Goal: Browse casually: Explore the website without a specific task or goal

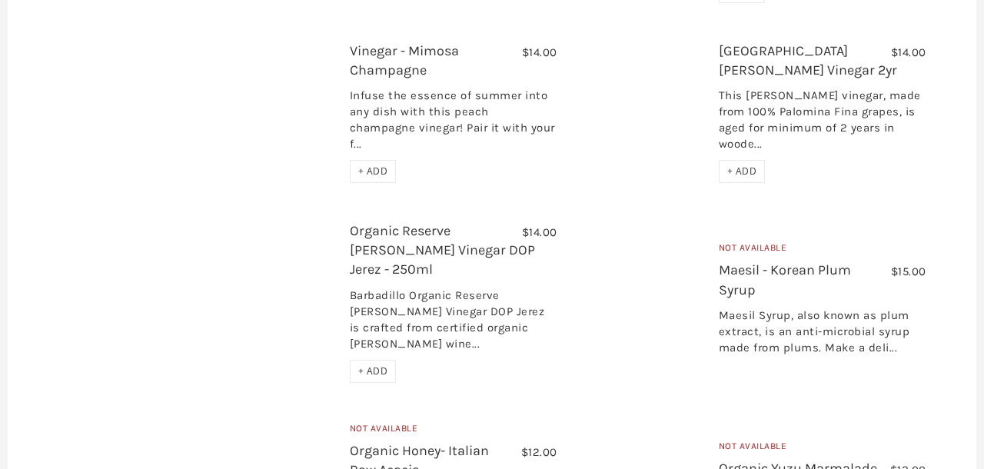
scroll to position [1266, 0]
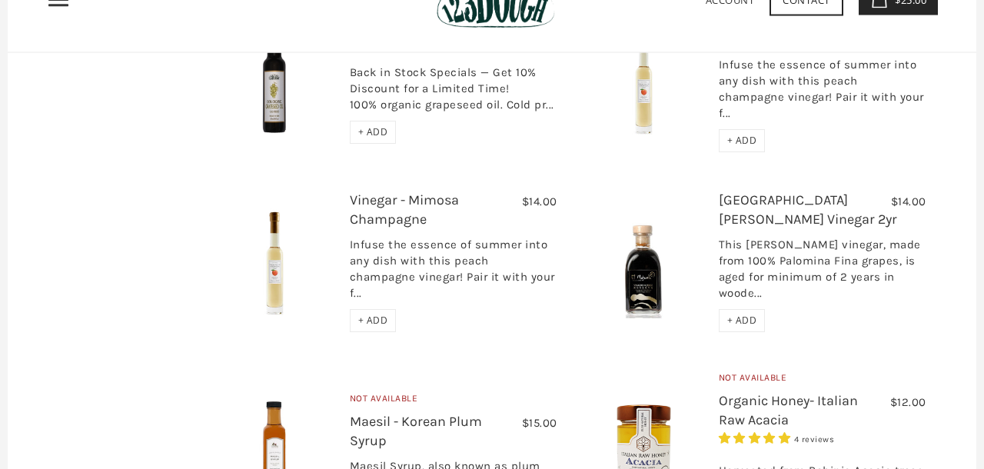
scroll to position [1115, 0]
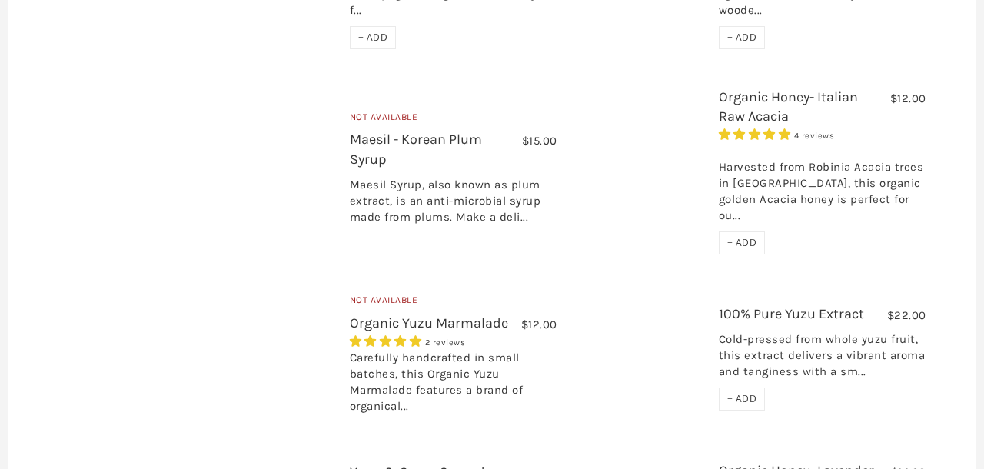
scroll to position [1423, 0]
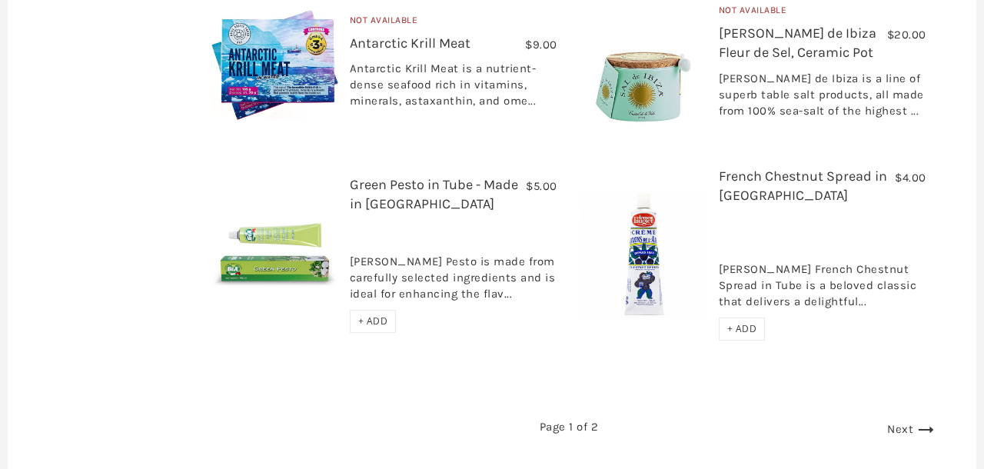
scroll to position [2389, 0]
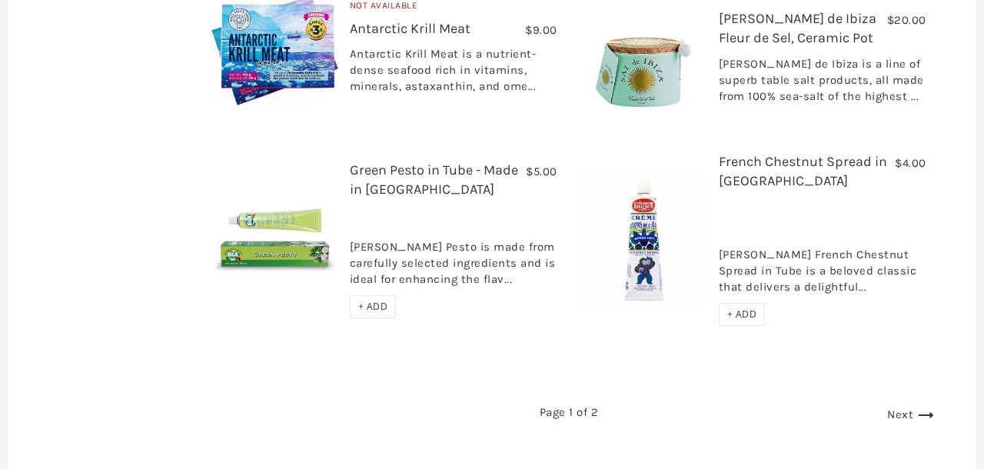
click at [908, 407] on link "Next" at bounding box center [912, 414] width 51 height 14
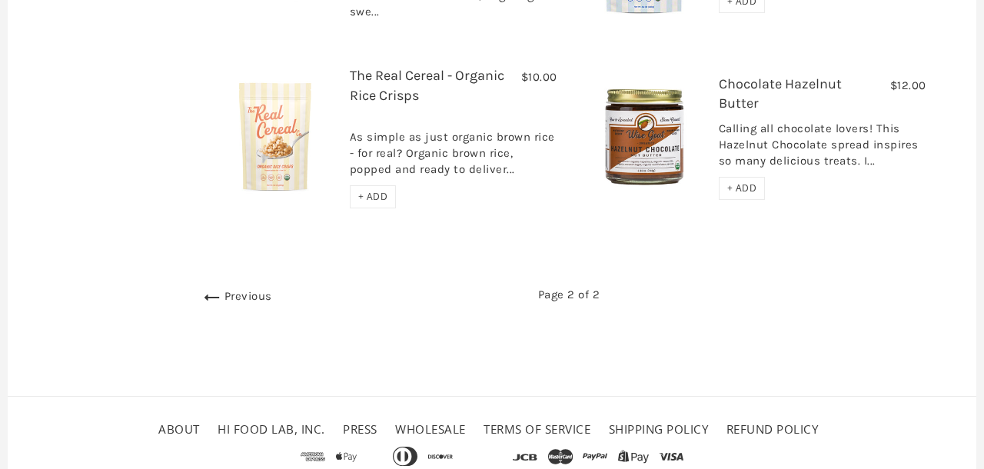
scroll to position [811, 0]
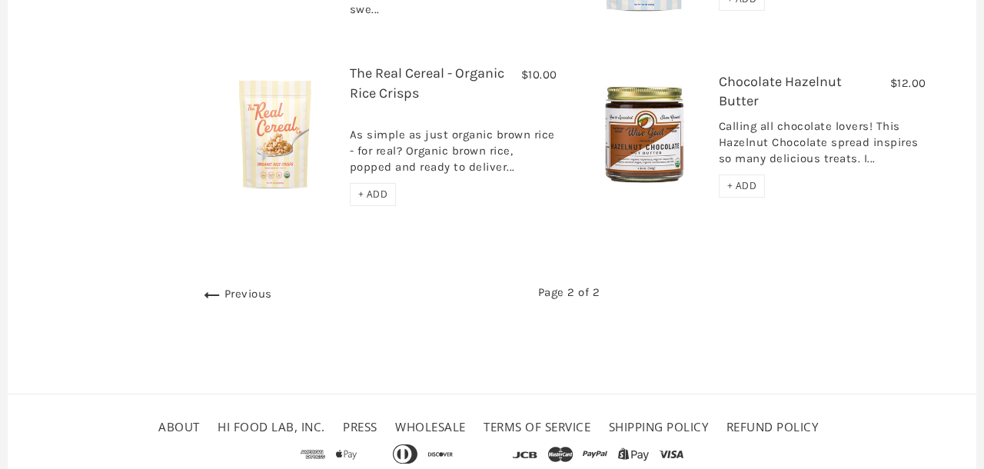
click at [200, 283] on icon at bounding box center [212, 295] width 25 height 25
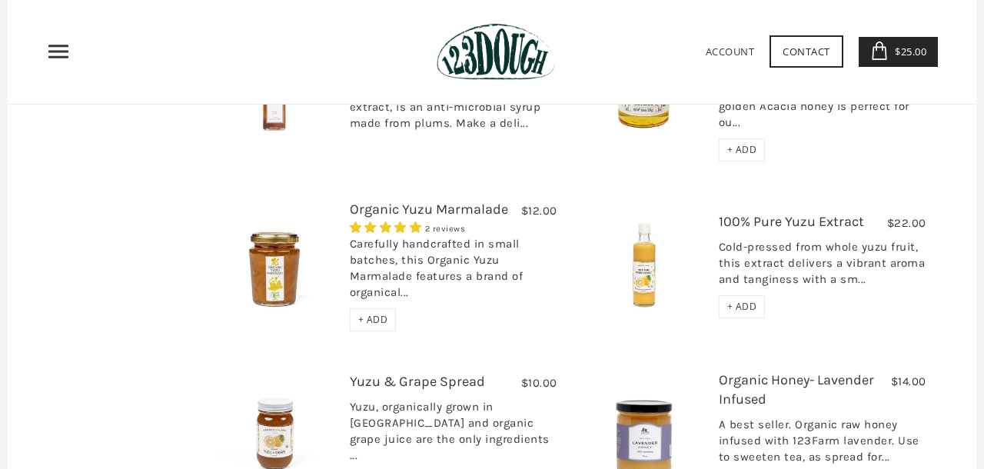
scroll to position [716, 0]
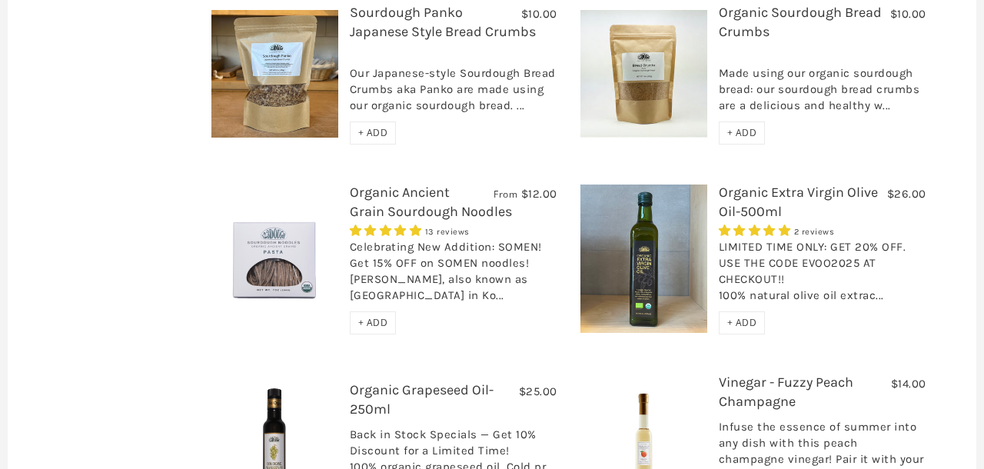
scroll to position [745, 0]
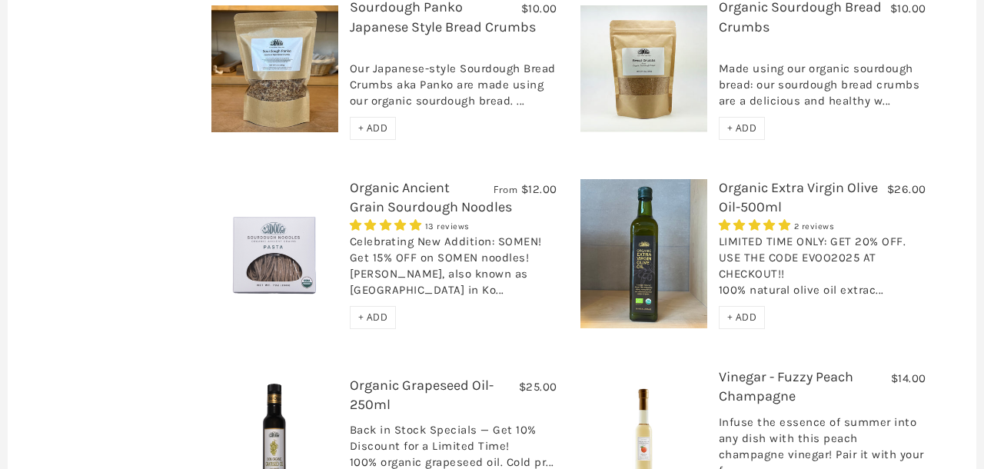
click at [430, 179] on link "Organic Ancient Grain Sourdough Noodles" at bounding box center [431, 197] width 162 height 36
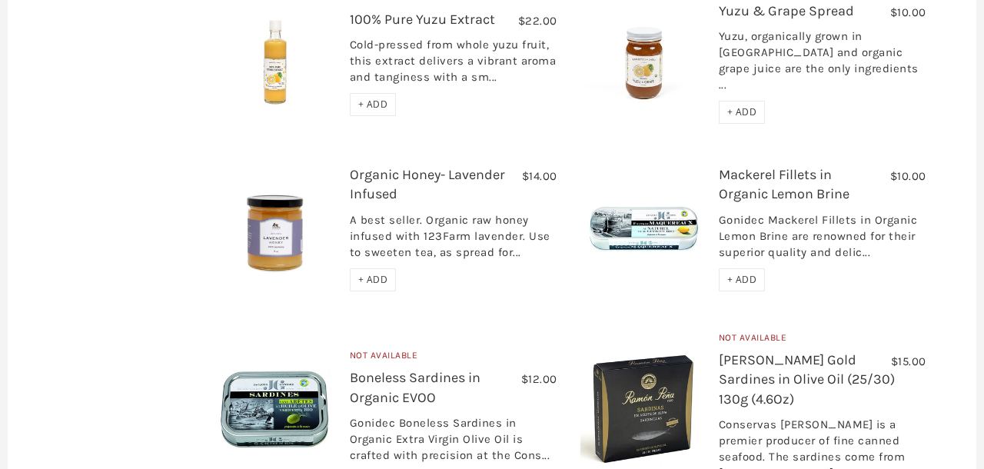
scroll to position [1682, 0]
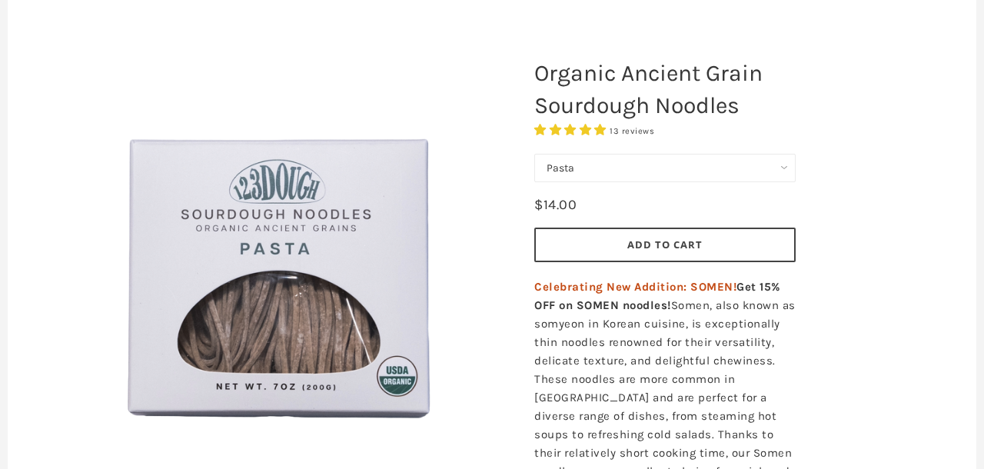
scroll to position [166, 0]
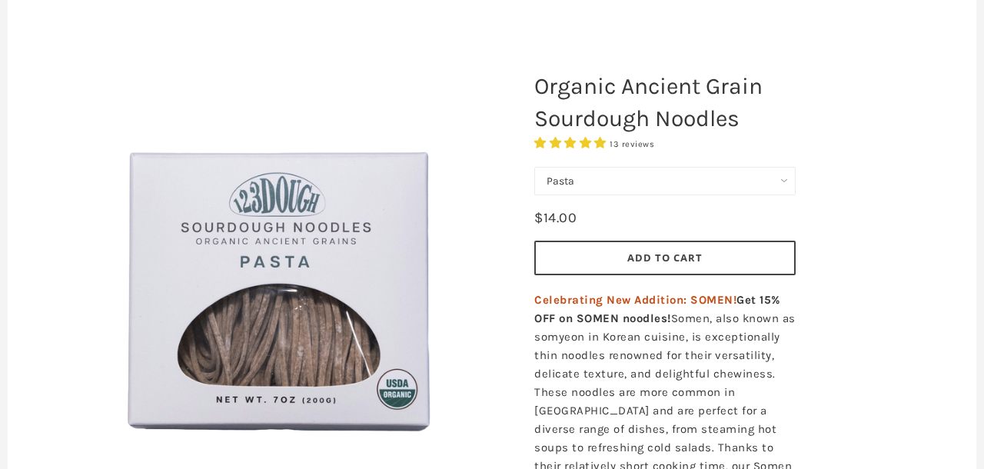
click at [781, 182] on select "Pasta Ramen Somen" at bounding box center [664, 181] width 261 height 28
click at [534, 167] on select "Pasta Ramen Somen" at bounding box center [664, 181] width 261 height 28
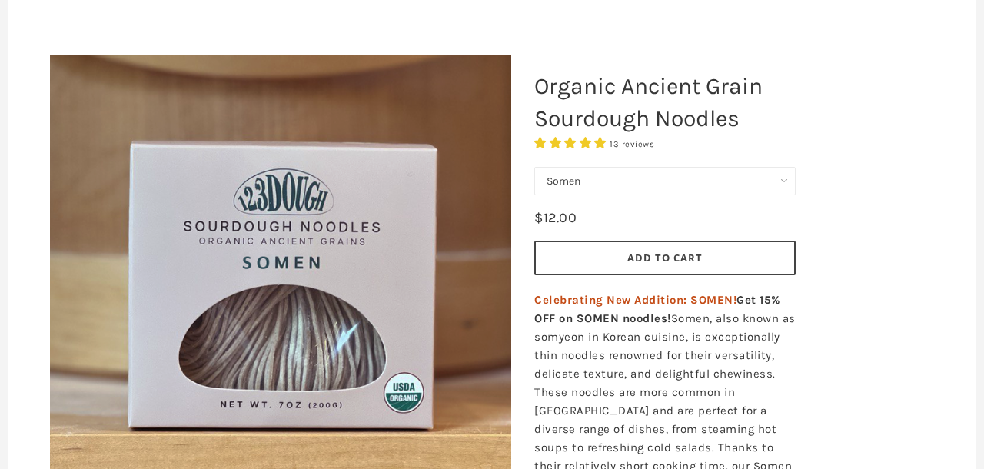
click at [853, 227] on div "Organic Ancient Grain Sourdough Noodles 13 reviews" at bounding box center [741, 464] width 461 height 895
click at [595, 178] on select "Pasta Ramen Somen" at bounding box center [664, 181] width 261 height 28
select select "Ramen"
click at [534, 167] on select "Pasta Ramen Somen" at bounding box center [664, 181] width 261 height 28
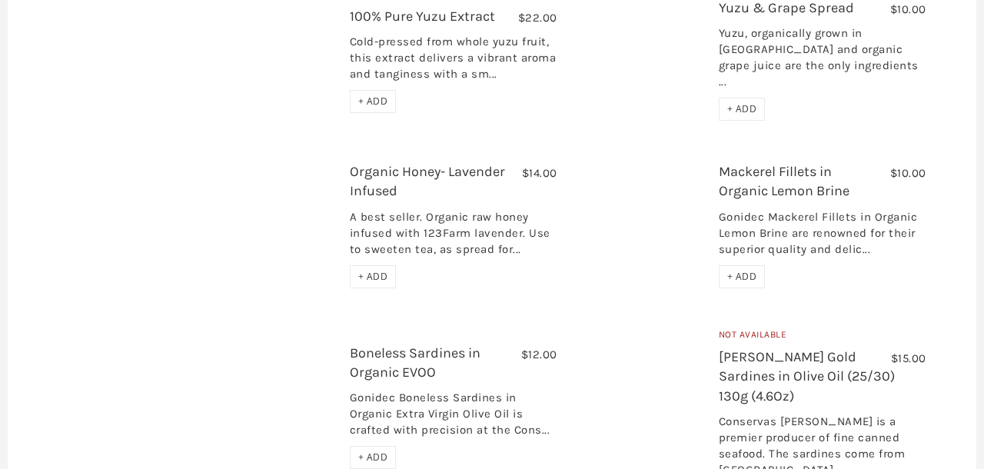
scroll to position [1682, 0]
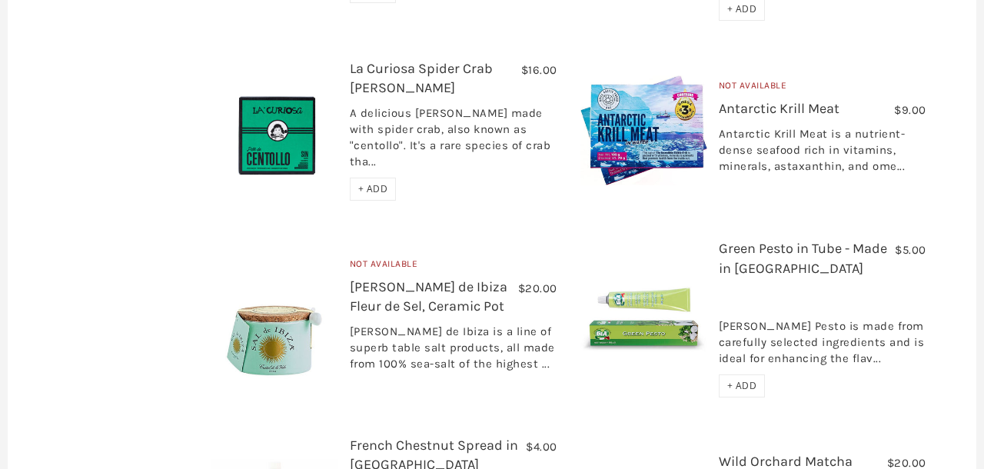
scroll to position [2150, 0]
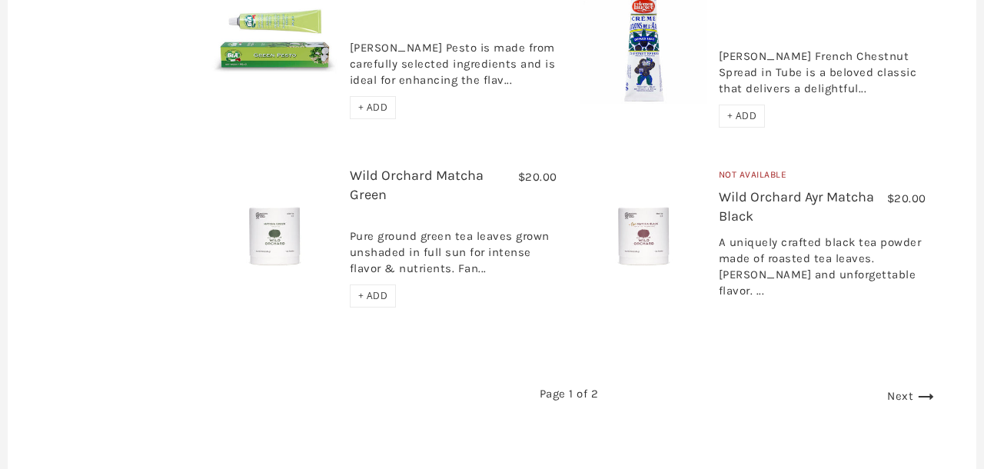
scroll to position [2466, 0]
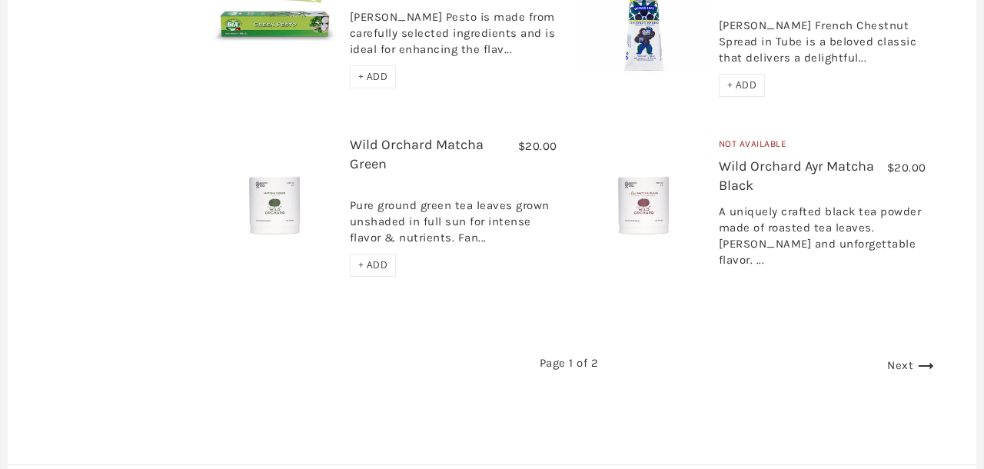
click at [930, 354] on icon at bounding box center [925, 366] width 25 height 25
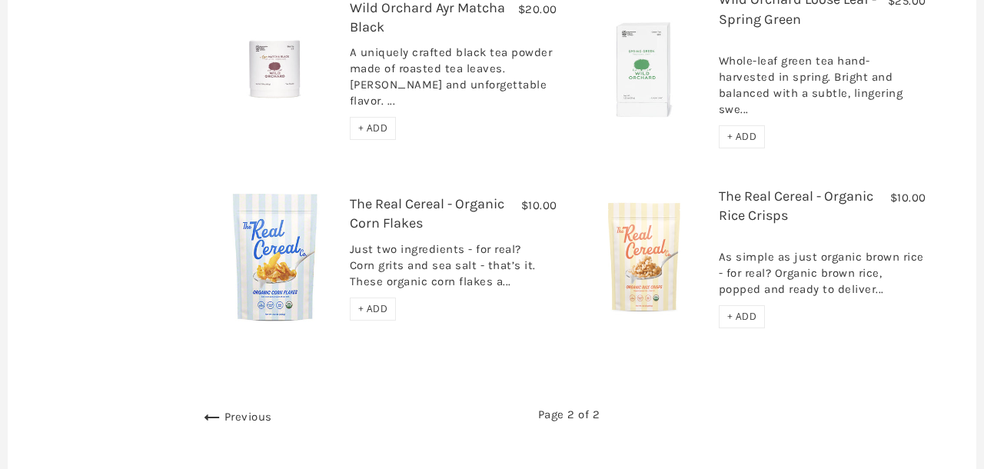
scroll to position [737, 0]
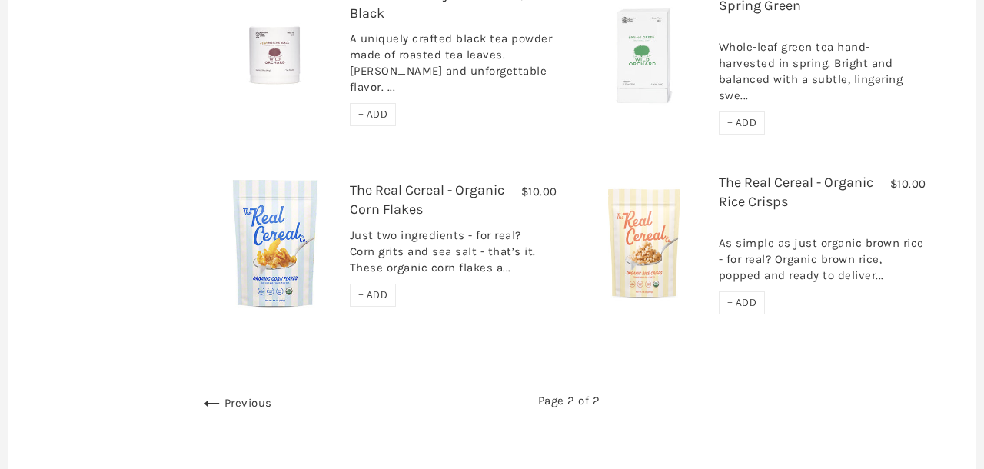
click at [204, 400] on use at bounding box center [211, 403] width 15 height 6
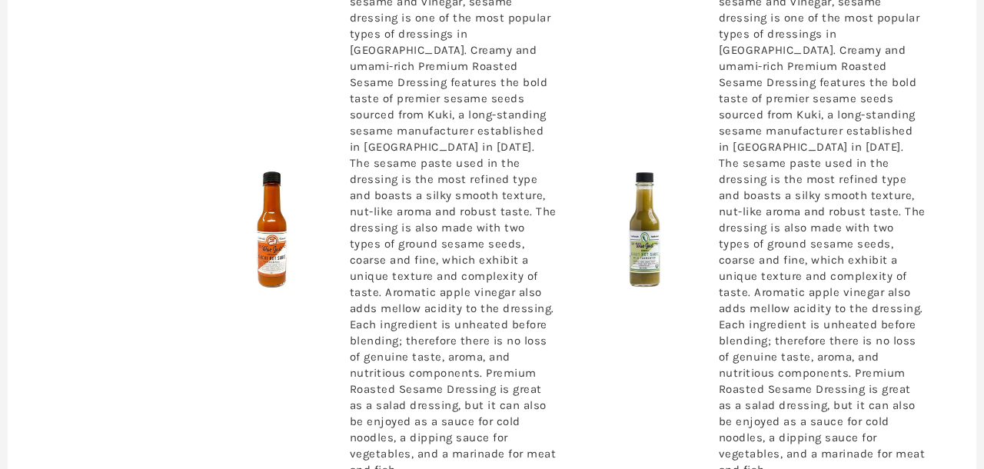
scroll to position [2114, 0]
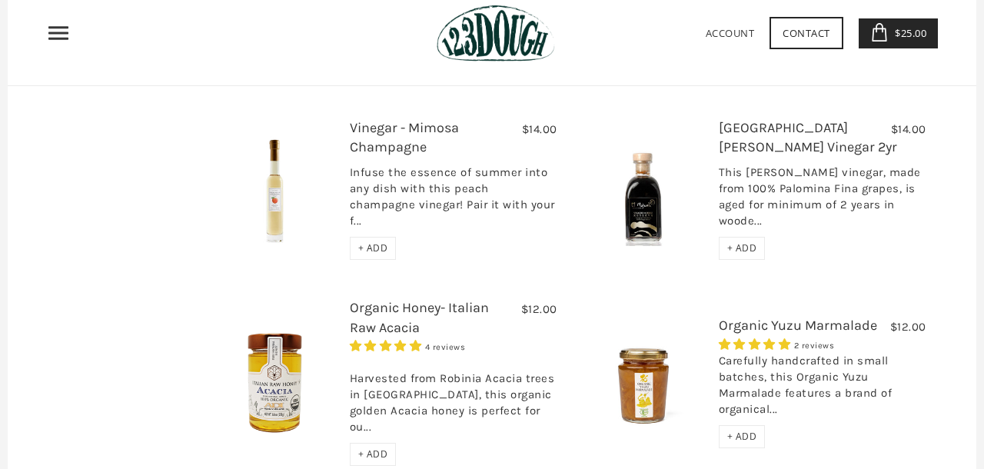
scroll to position [1154, 0]
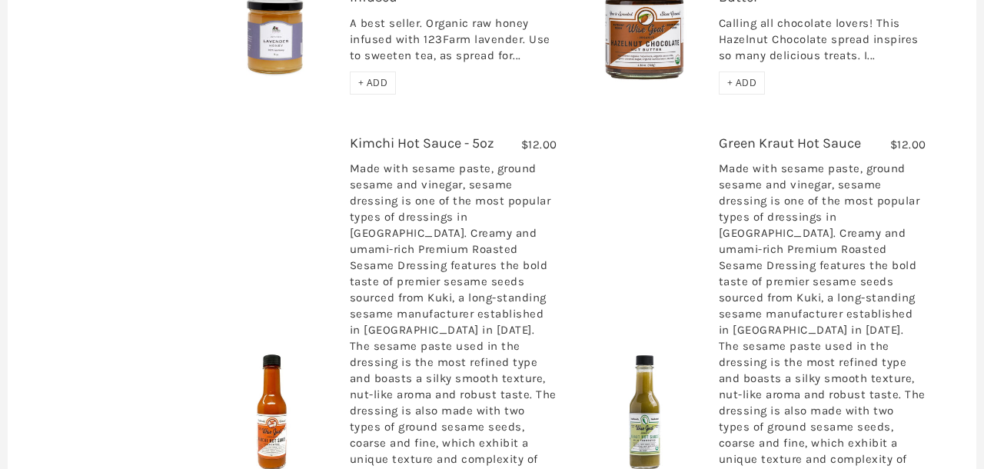
scroll to position [1878, 0]
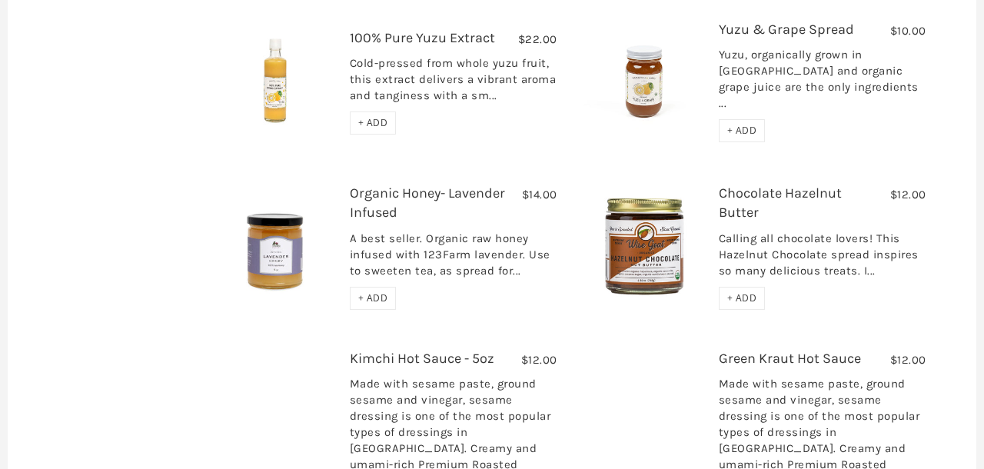
scroll to position [1662, 0]
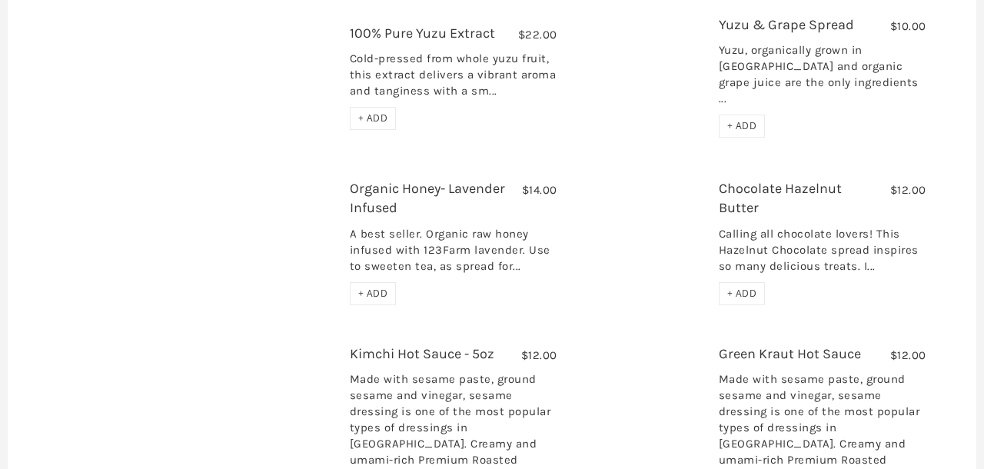
scroll to position [1662, 0]
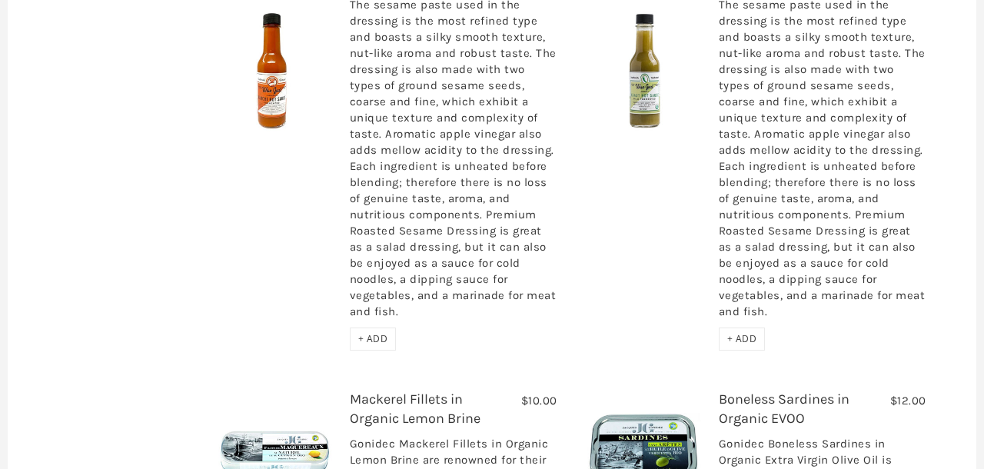
scroll to position [2226, 0]
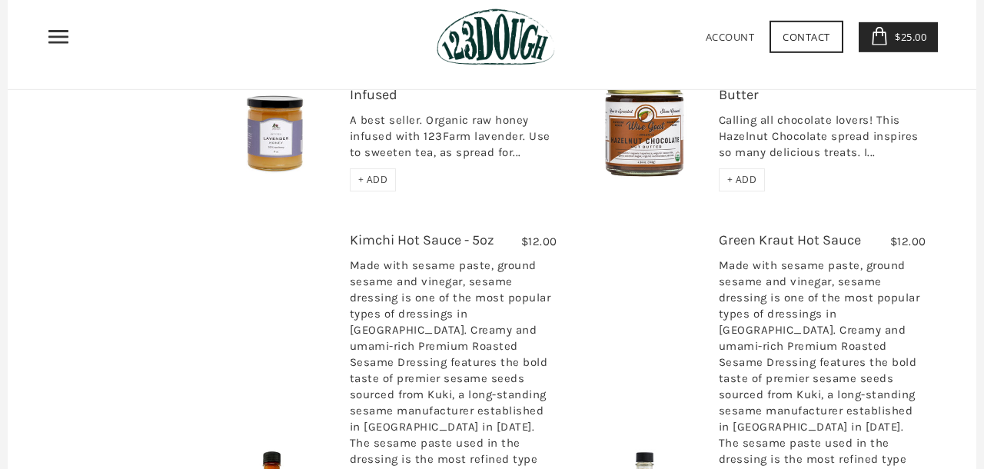
scroll to position [1792, 0]
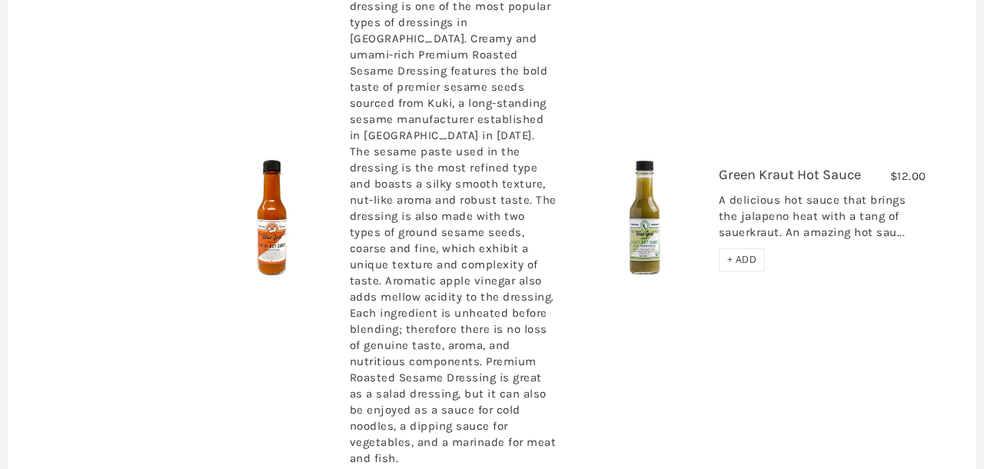
scroll to position [2125, 0]
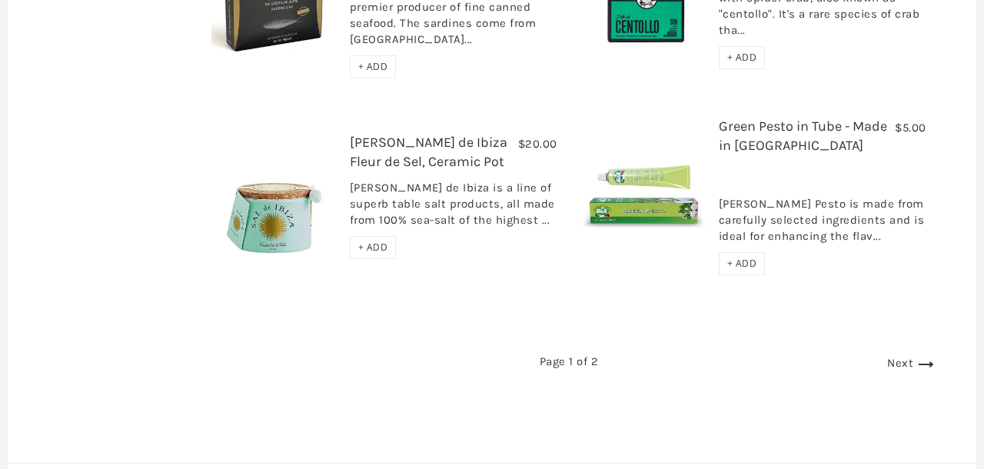
scroll to position [2425, 0]
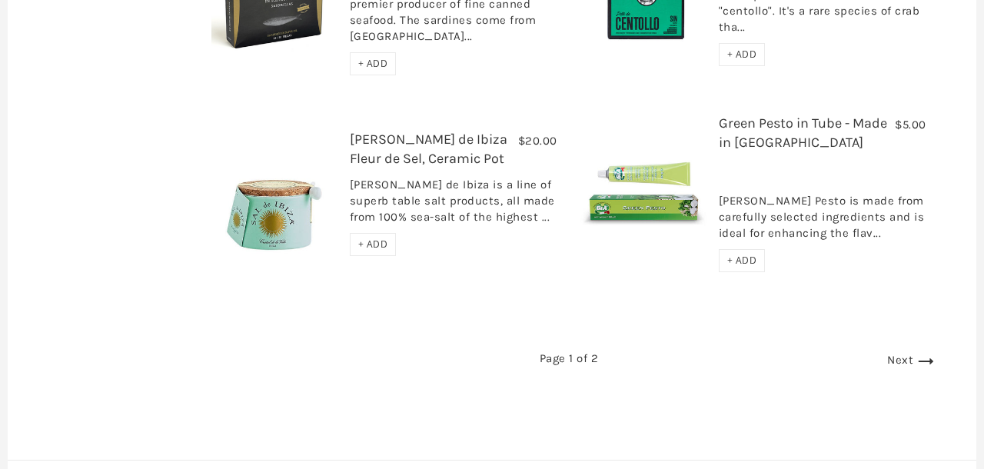
click at [926, 349] on icon at bounding box center [925, 361] width 25 height 25
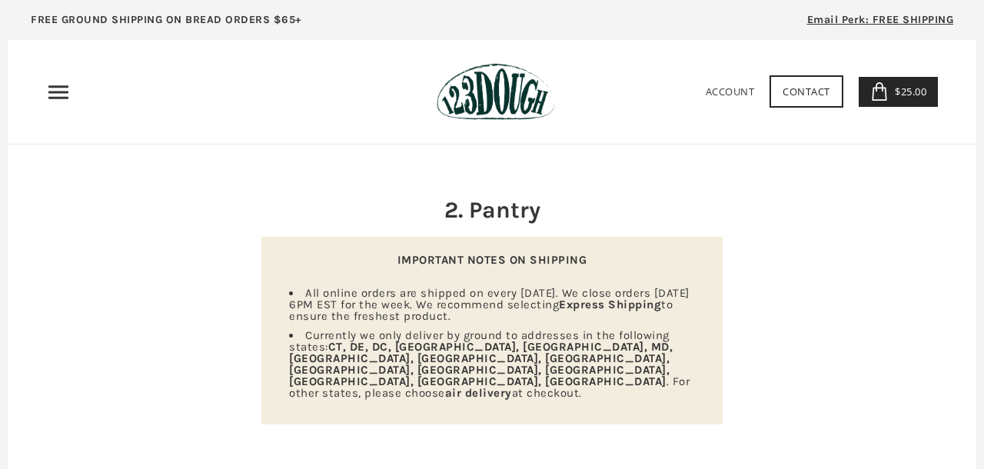
click at [482, 115] on img at bounding box center [496, 92] width 118 height 58
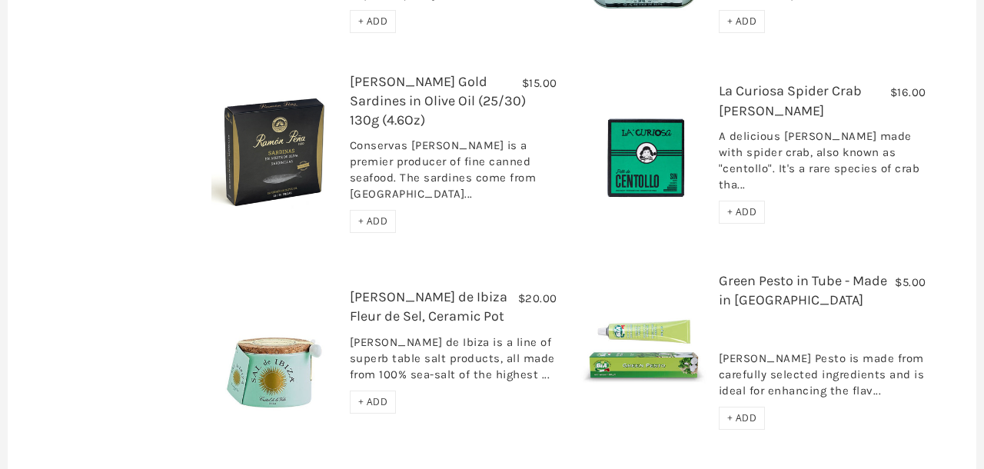
scroll to position [2270, 0]
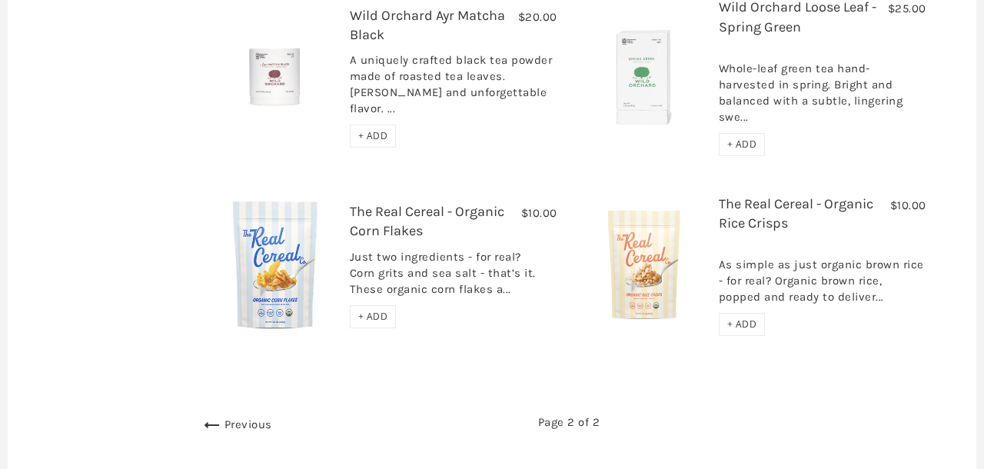
scroll to position [717, 0]
